Goal: Transaction & Acquisition: Purchase product/service

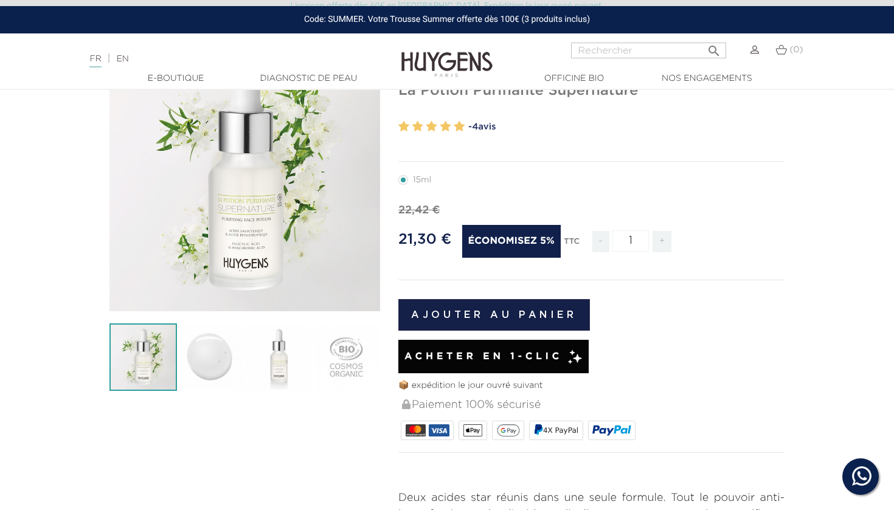
scroll to position [133, 0]
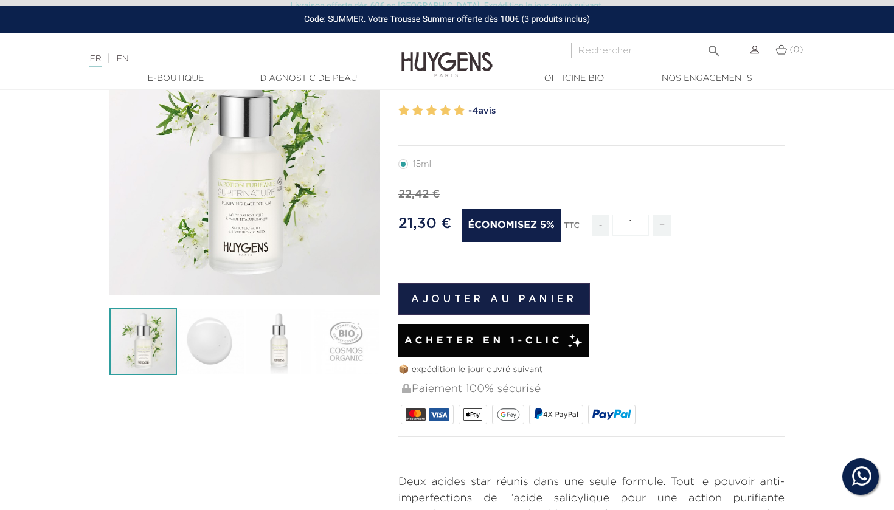
click at [507, 298] on button "Ajouter au panier" at bounding box center [494, 299] width 192 height 32
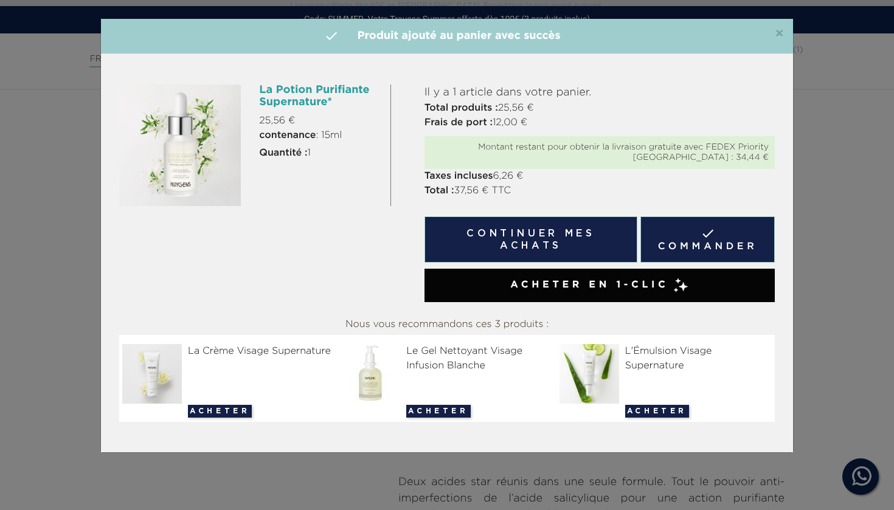
click at [781, 36] on span "×" at bounding box center [779, 34] width 9 height 15
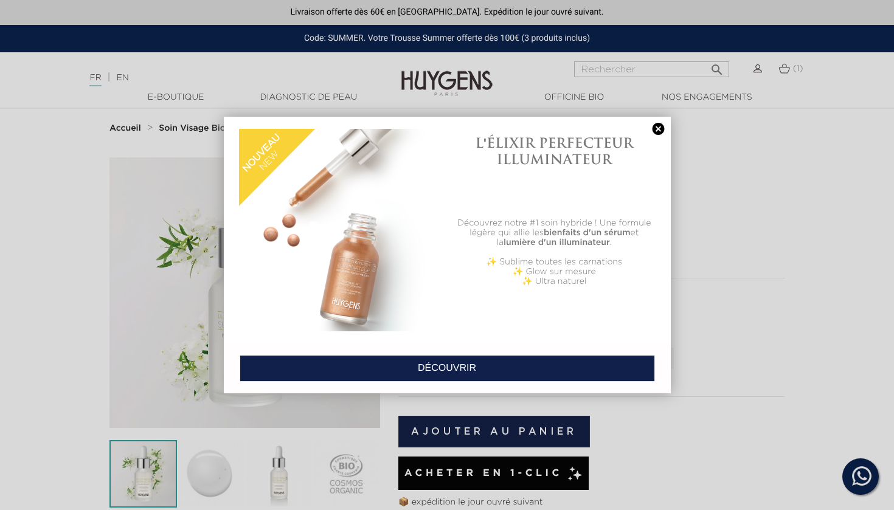
click at [785, 67] on div at bounding box center [447, 255] width 894 height 510
click at [439, 369] on link "DÉCOUVRIR" at bounding box center [447, 368] width 415 height 27
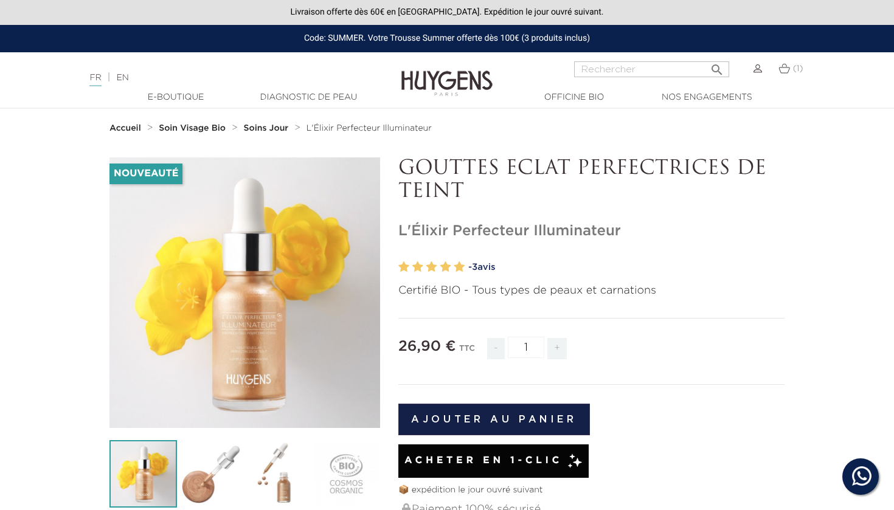
click at [781, 75] on div "(1)" at bounding box center [791, 68] width 25 height 15
click at [786, 68] on img at bounding box center [785, 68] width 12 height 10
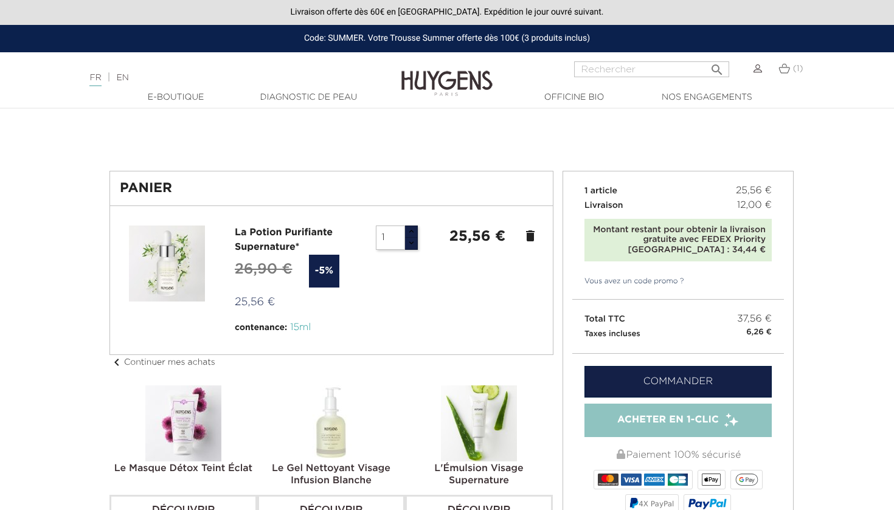
scroll to position [-2, 0]
